Goal: Find specific fact: Find specific fact

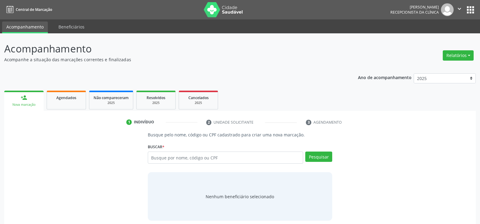
click at [174, 158] on input "text" at bounding box center [225, 157] width 155 height 12
type input "29243394487"
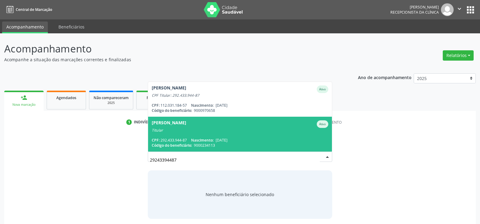
click at [182, 139] on div "CPF: 292.433.944-87 Nascimento: [DATE]" at bounding box center [240, 139] width 177 height 5
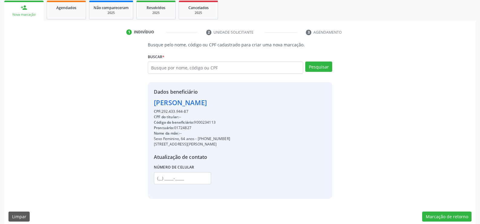
scroll to position [91, 0]
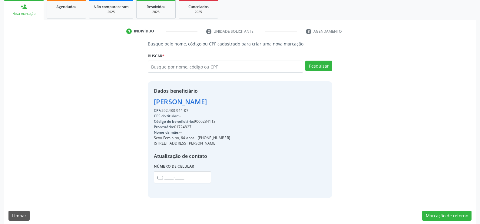
drag, startPoint x: 154, startPoint y: 103, endPoint x: 206, endPoint y: 111, distance: 52.7
click at [206, 111] on div "Dados beneficiário [PERSON_NAME] CPF: 292.433.944-87 CPF do titular: -- Código …" at bounding box center [192, 139] width 76 height 104
copy div "[PERSON_NAME] CPF: 292.433.944-87"
click at [199, 66] on input "text" at bounding box center [225, 67] width 155 height 12
type input "40101916434"
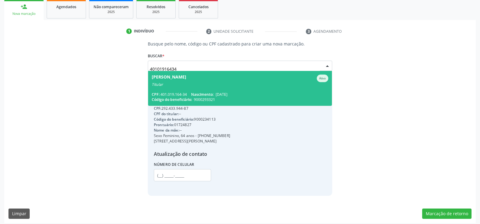
click at [206, 89] on span "[PERSON_NAME] de Farias Ativo Titular CPF: 401.019.164-34 Nascimento: [DATE] Có…" at bounding box center [240, 88] width 184 height 35
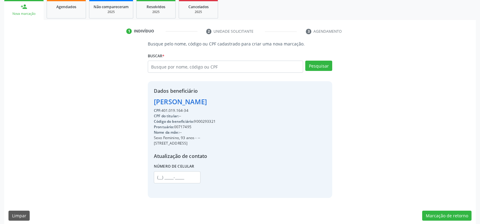
drag, startPoint x: 154, startPoint y: 101, endPoint x: 207, endPoint y: 108, distance: 53.2
click at [207, 108] on div "Dados beneficiário [PERSON_NAME] CPF: 401.019.164-34 CPF do titular: -- Código …" at bounding box center [185, 139] width 62 height 104
copy div "[PERSON_NAME] CPF: 401.019.164-34"
click at [208, 68] on input "text" at bounding box center [225, 67] width 155 height 12
type input "58974610400"
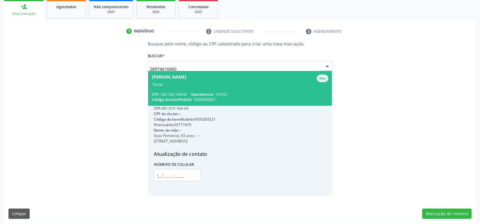
click at [184, 81] on div "[PERSON_NAME]" at bounding box center [169, 78] width 35 height 8
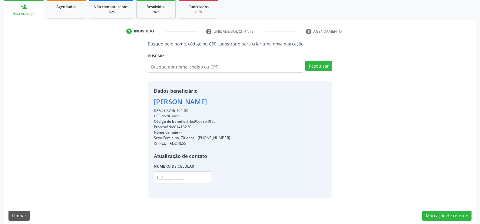
drag, startPoint x: 153, startPoint y: 101, endPoint x: 236, endPoint y: 112, distance: 83.7
click at [236, 112] on div "Dados beneficiário [PERSON_NAME] CPF: 589.746.104-00 CPF do titular: -- Código …" at bounding box center [240, 139] width 184 height 116
copy div "[PERSON_NAME] CPF: 589.746.104-00"
click at [194, 67] on input "text" at bounding box center [225, 67] width 155 height 12
click at [199, 65] on input "text" at bounding box center [225, 67] width 155 height 12
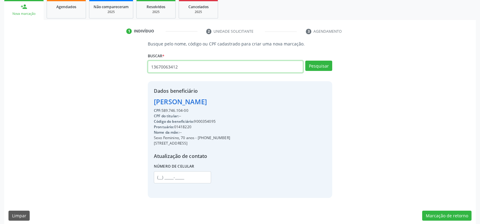
type input "13670063412"
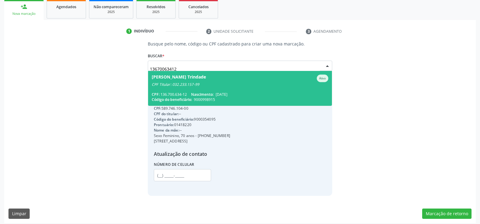
click at [197, 85] on div "CPF Titular: 032.233.157-99" at bounding box center [240, 84] width 177 height 5
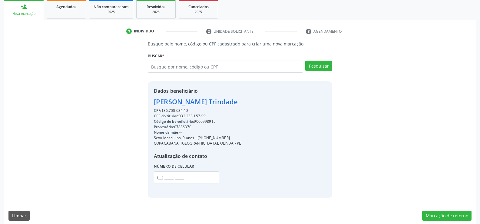
drag, startPoint x: 154, startPoint y: 101, endPoint x: 257, endPoint y: 111, distance: 103.5
click at [257, 111] on div "Dados beneficiário [PERSON_NAME] Trindade CPF: 136.700.634-12 CPF do titular: 0…" at bounding box center [240, 139] width 184 height 116
copy div "[PERSON_NAME] Trindade CPF: 136.700.634-12"
click at [173, 67] on input "text" at bounding box center [225, 67] width 155 height 12
